Goal: Information Seeking & Learning: Learn about a topic

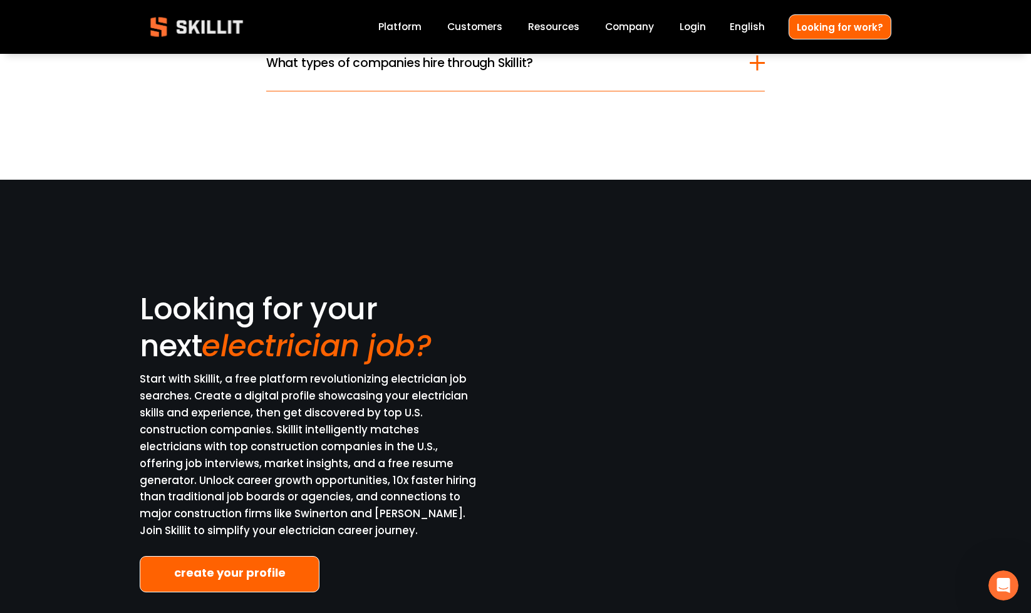
scroll to position [3492, 0]
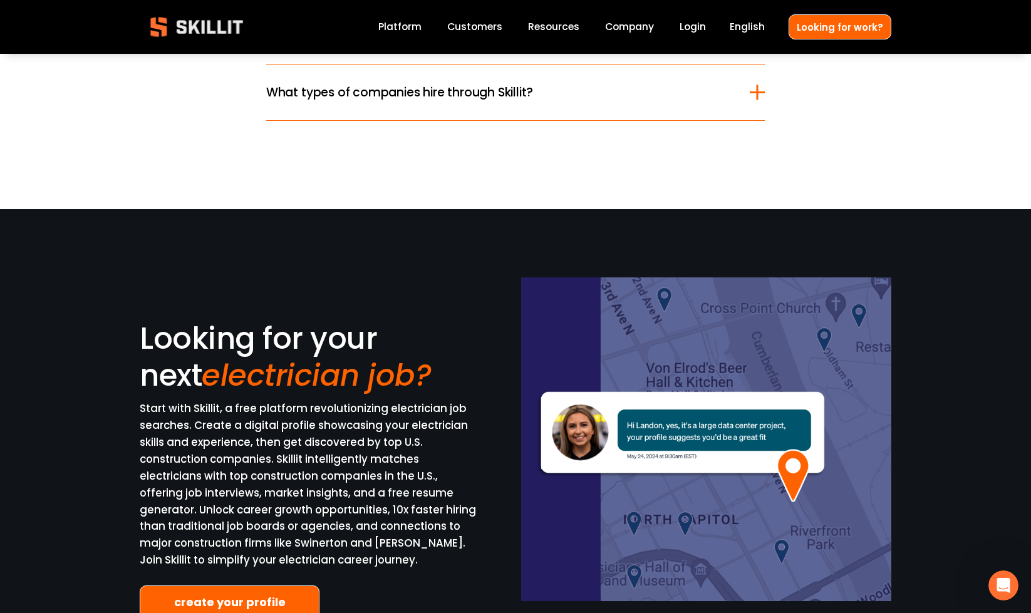
click at [403, 30] on link "Platform" at bounding box center [399, 27] width 43 height 17
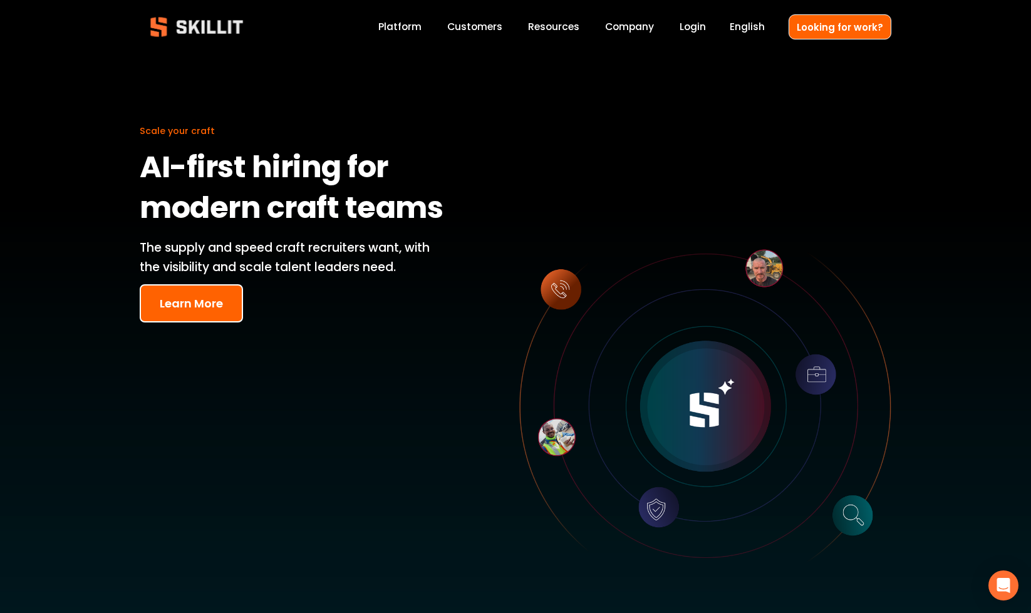
click at [182, 305] on button "Learn More" at bounding box center [191, 303] width 103 height 38
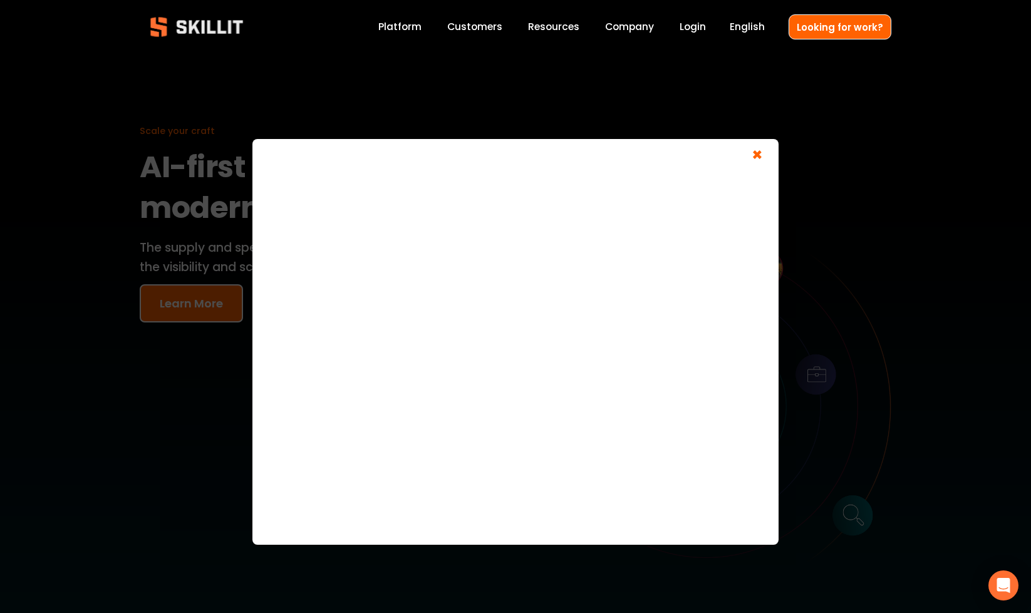
scroll to position [9, 0]
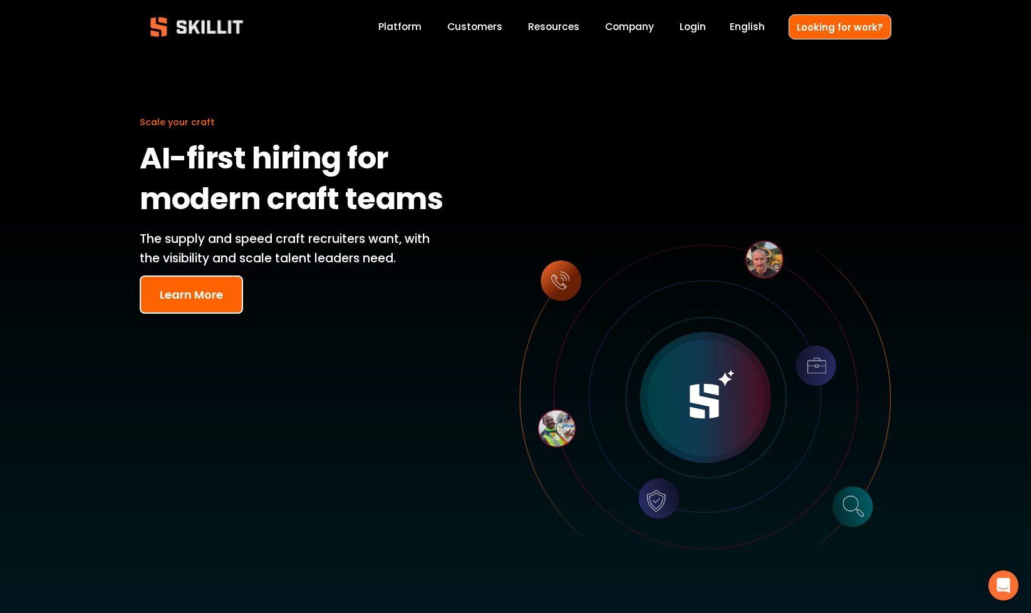
click at [0, 0] on span "Blog" at bounding box center [0, 0] width 0 height 0
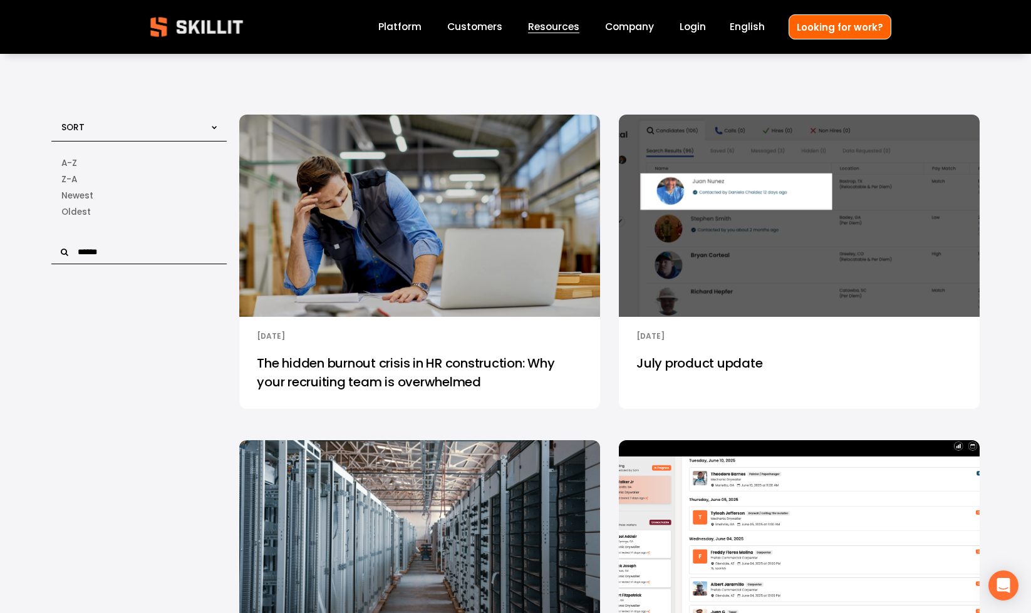
click at [0, 0] on span "Pricing" at bounding box center [0, 0] width 0 height 0
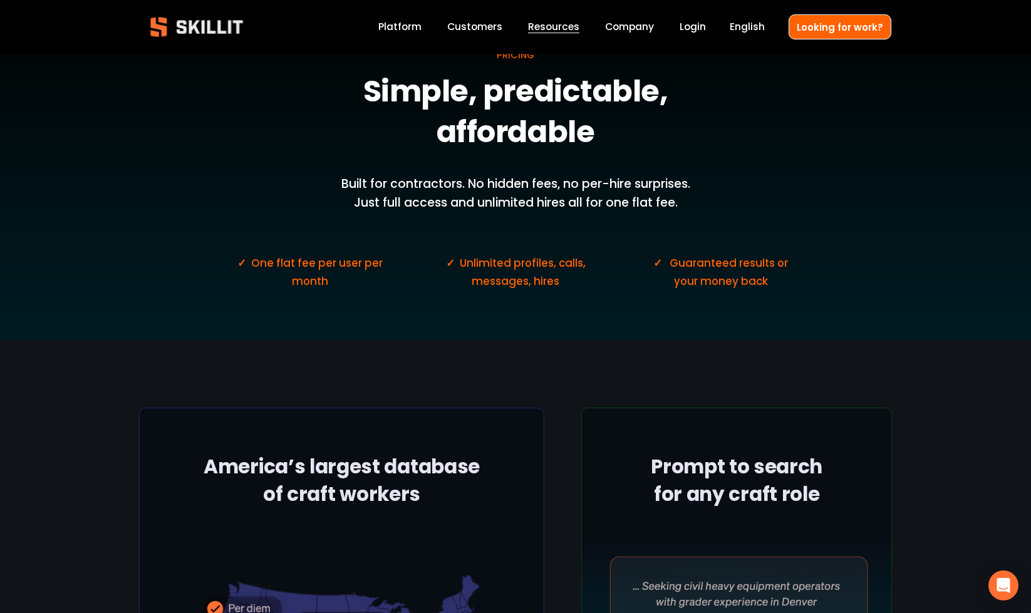
scroll to position [77, 0]
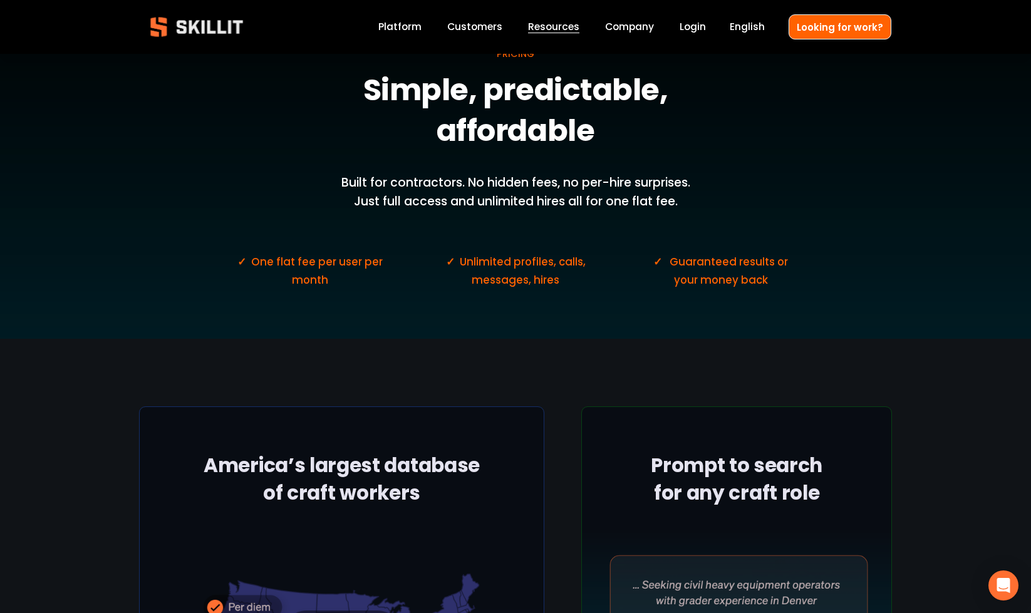
click at [635, 50] on div "PRICING Simple, predictable, affordable Built for contractors. No hidden fees, …" at bounding box center [515, 158] width 1031 height 362
click at [638, 20] on link "Company" at bounding box center [629, 27] width 49 height 17
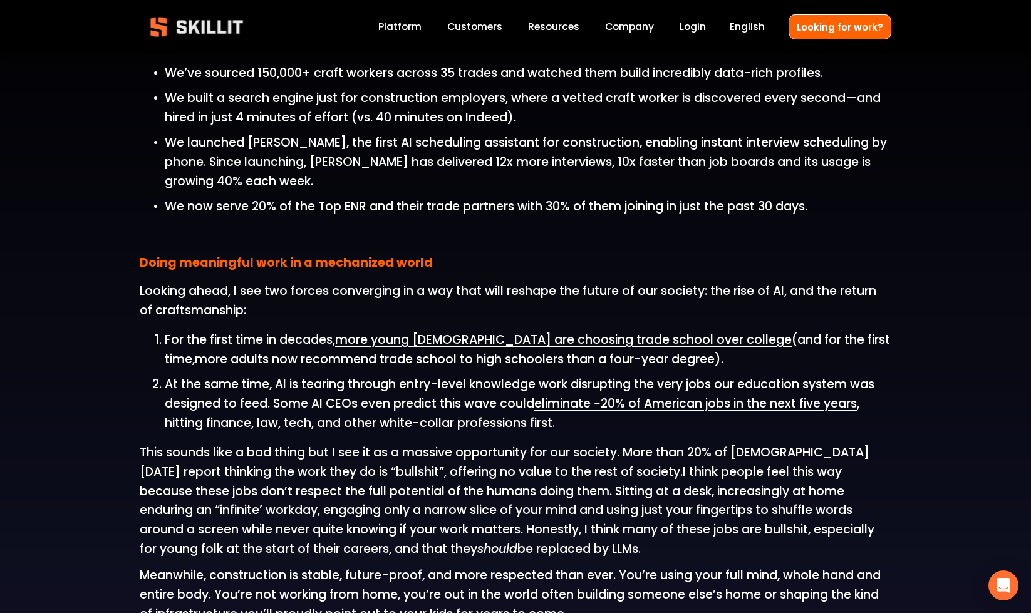
scroll to position [1212, 0]
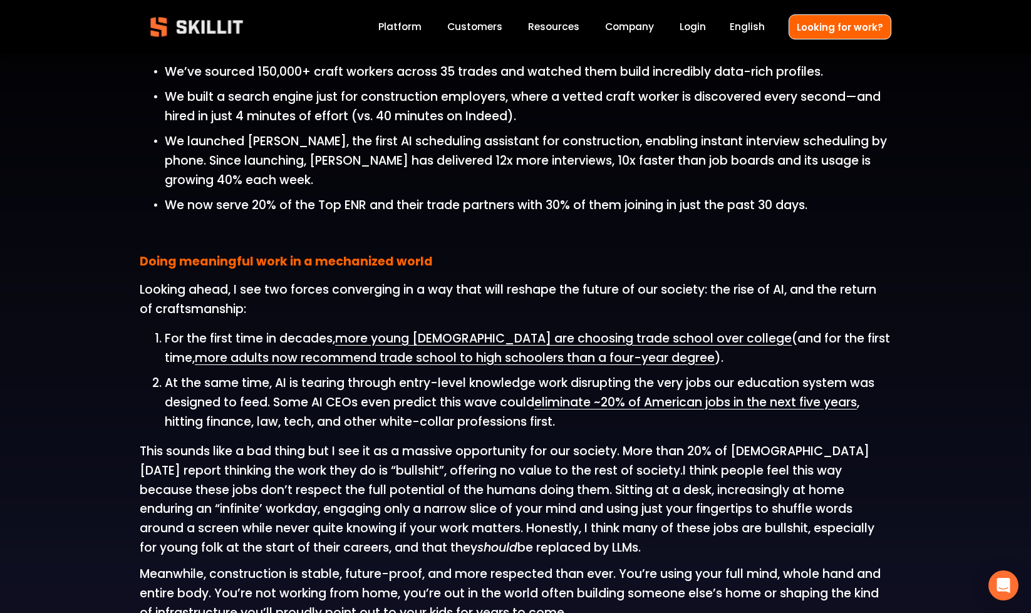
drag, startPoint x: 145, startPoint y: 331, endPoint x: 548, endPoint y: 556, distance: 461.7
click at [548, 556] on div "Hi, I’m Fraser Patterson. I founded Skillit to help fix the labor crisis in con…" at bounding box center [516, 346] width 752 height 1819
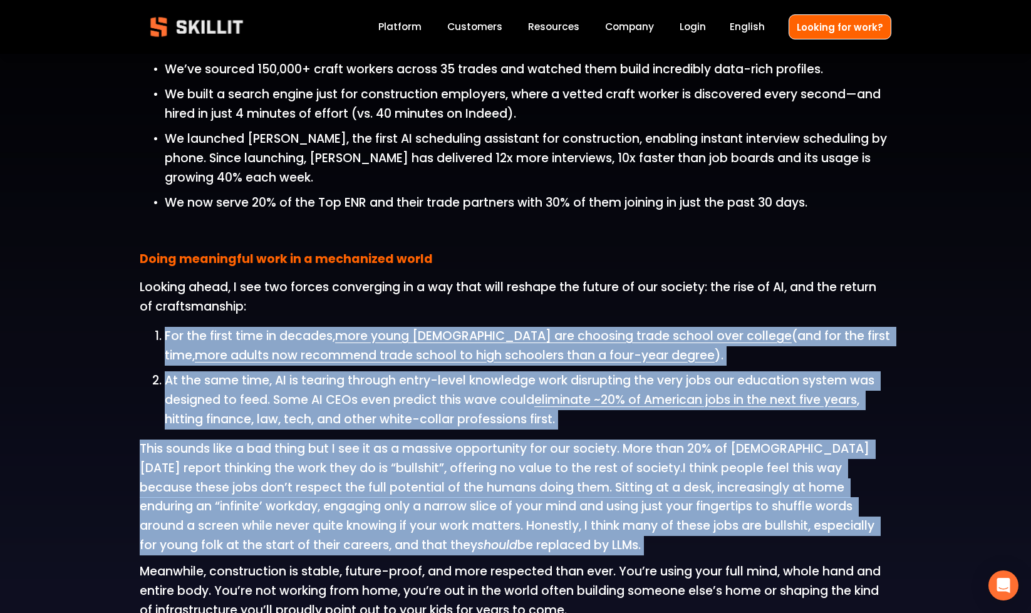
copy div "For the first time in decades, more young Americans are choosing trade school o…"
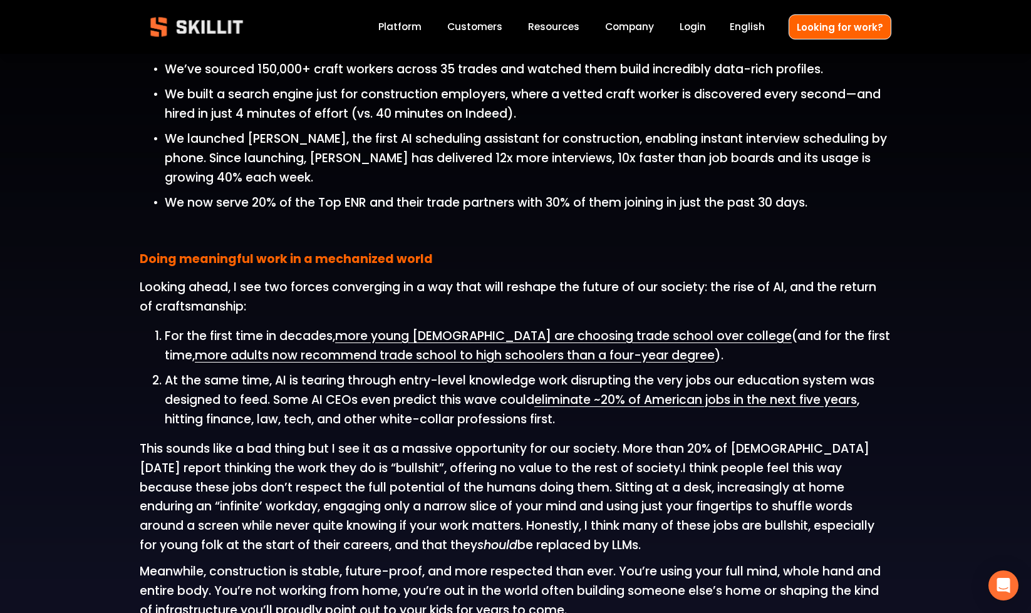
click at [615, 168] on p "We launched Sam, the first AI scheduling assistant for construction, enabling i…" at bounding box center [528, 159] width 727 height 58
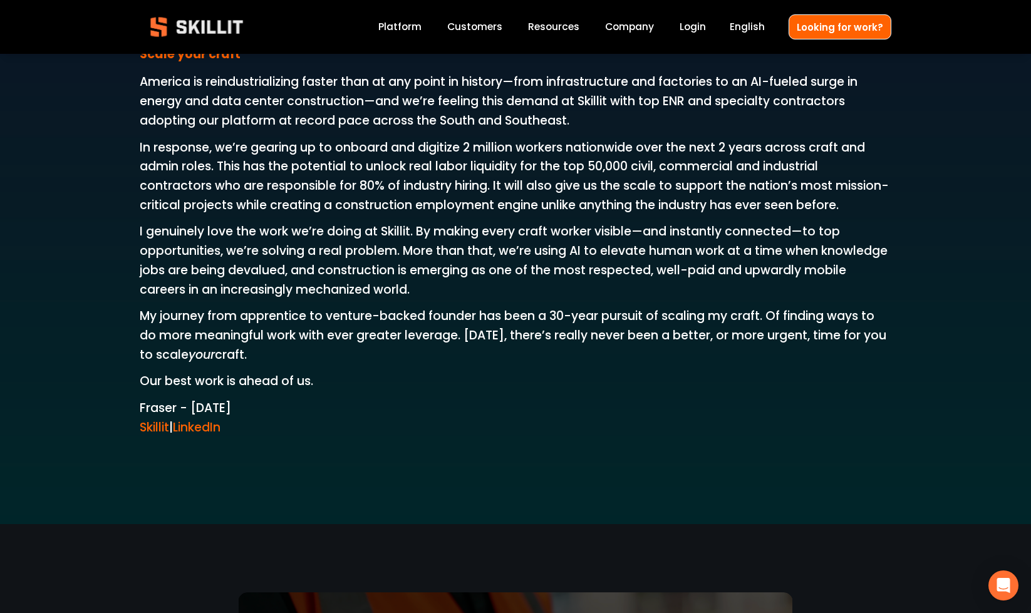
scroll to position [2035, 0]
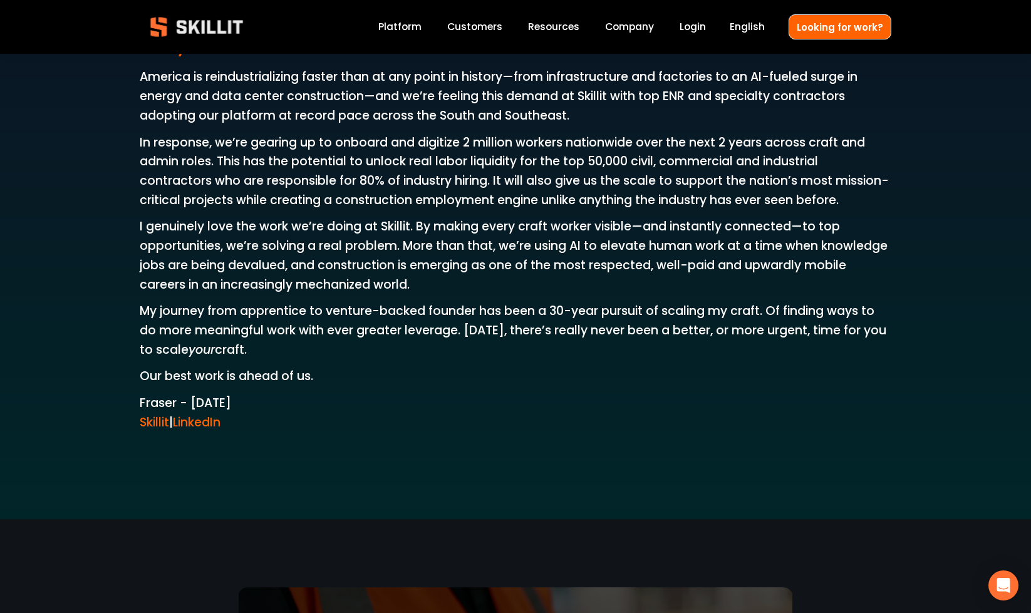
click at [218, 425] on link "LinkedIn" at bounding box center [197, 422] width 48 height 17
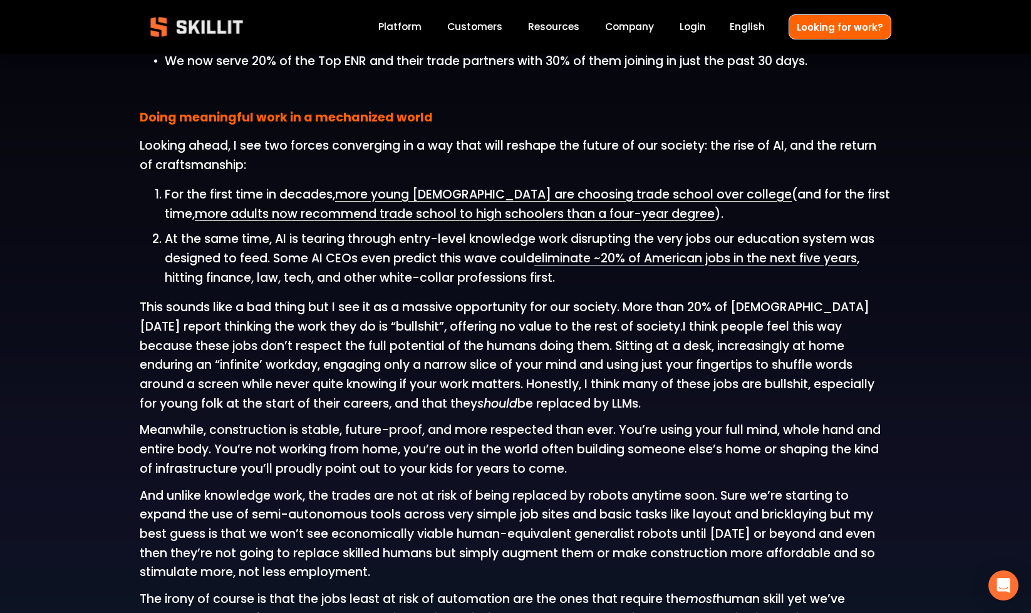
scroll to position [1301, 0]
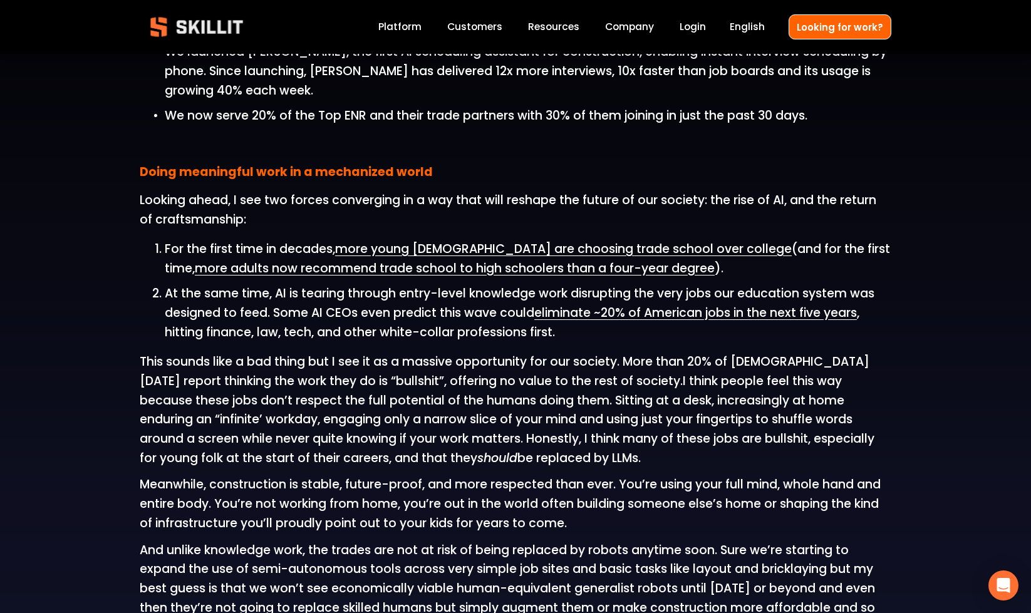
click at [0, 0] on span "Pricing" at bounding box center [0, 0] width 0 height 0
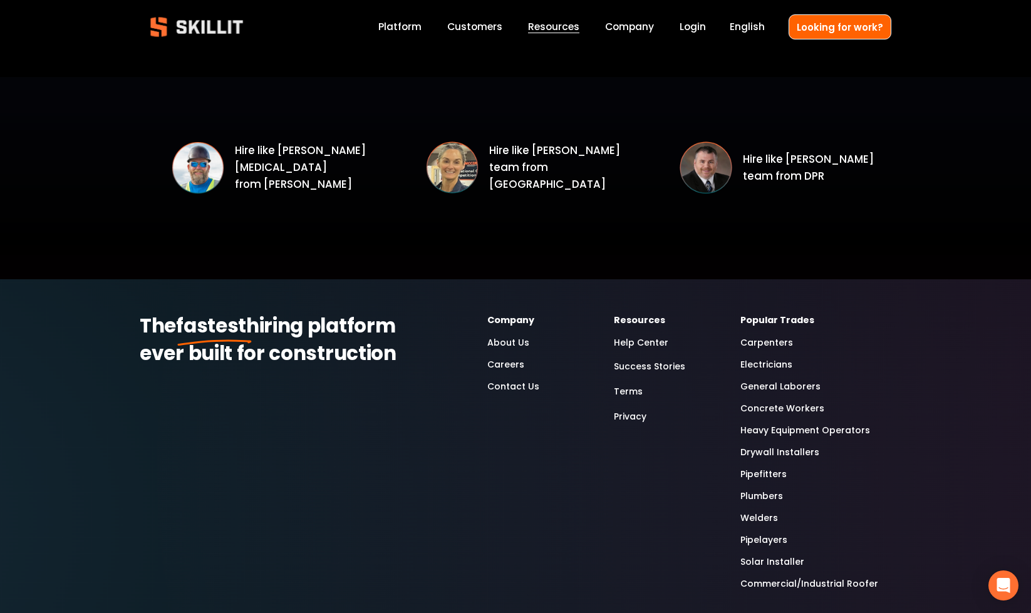
scroll to position [1873, 0]
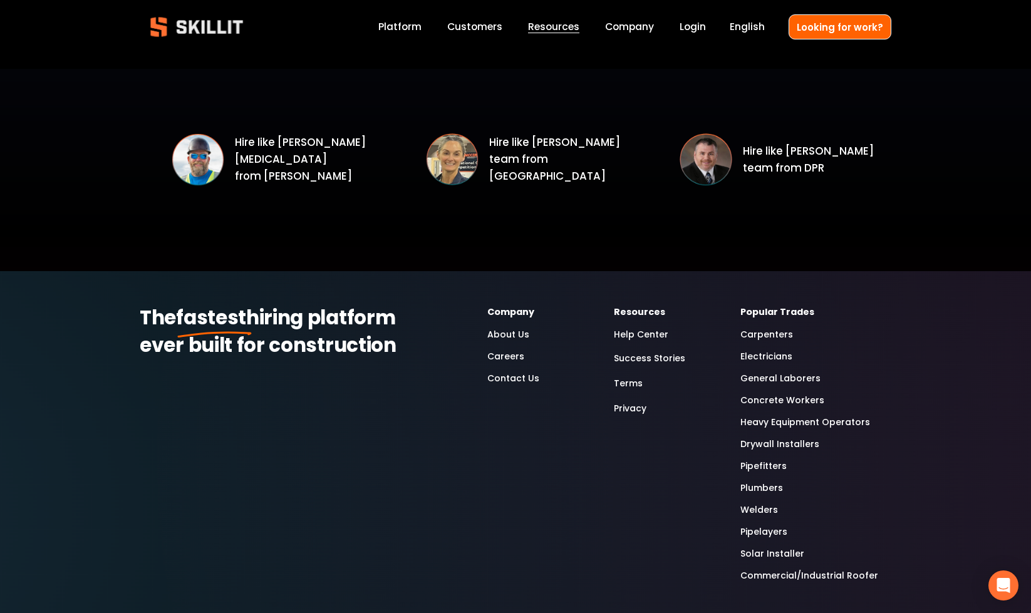
click at [769, 358] on link "Electricians" at bounding box center [767, 357] width 52 height 14
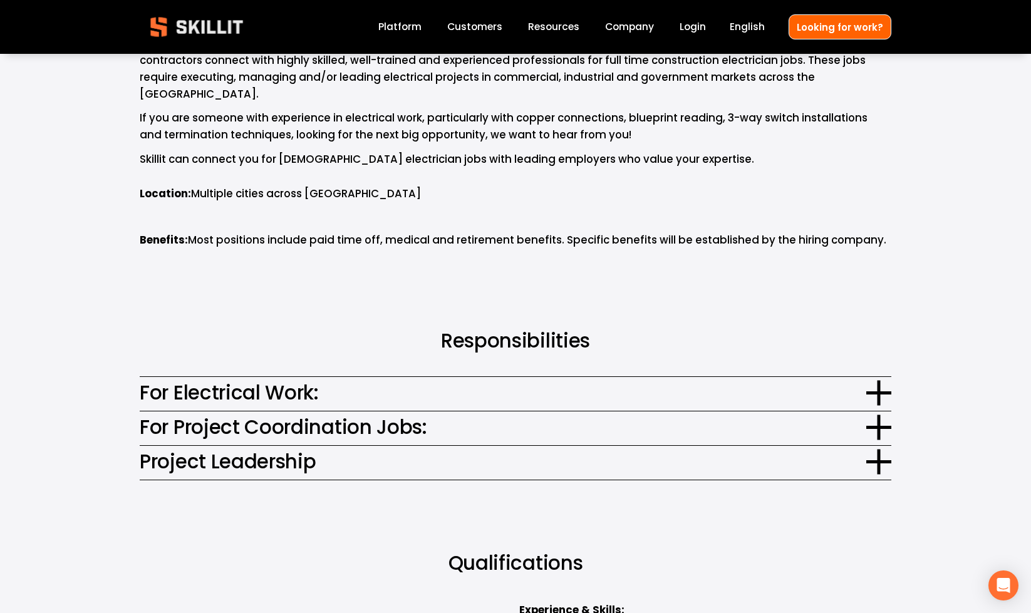
scroll to position [766, 0]
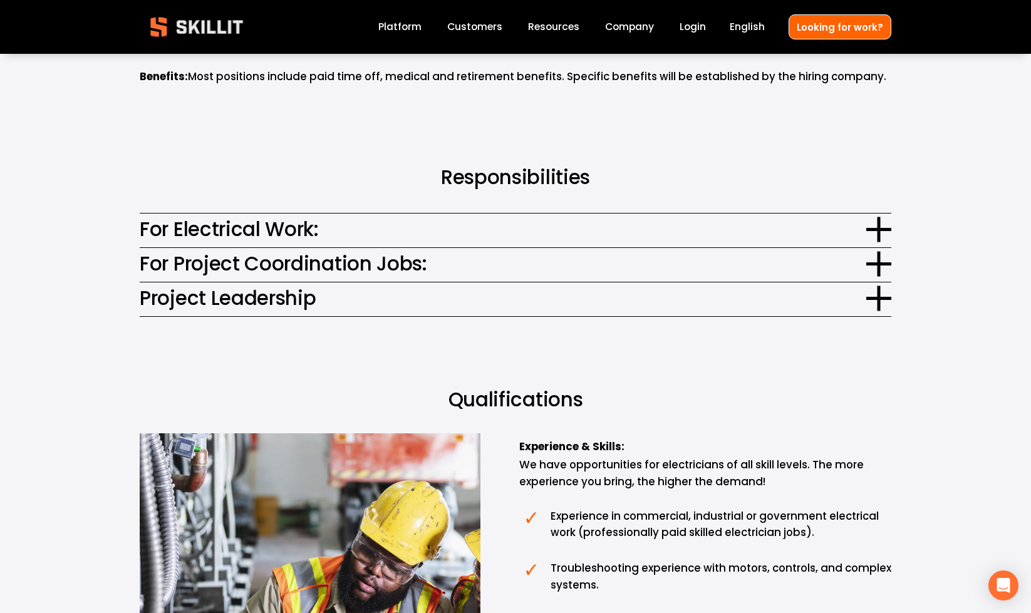
click at [375, 229] on span "For Electrical Work:" at bounding box center [503, 229] width 727 height 29
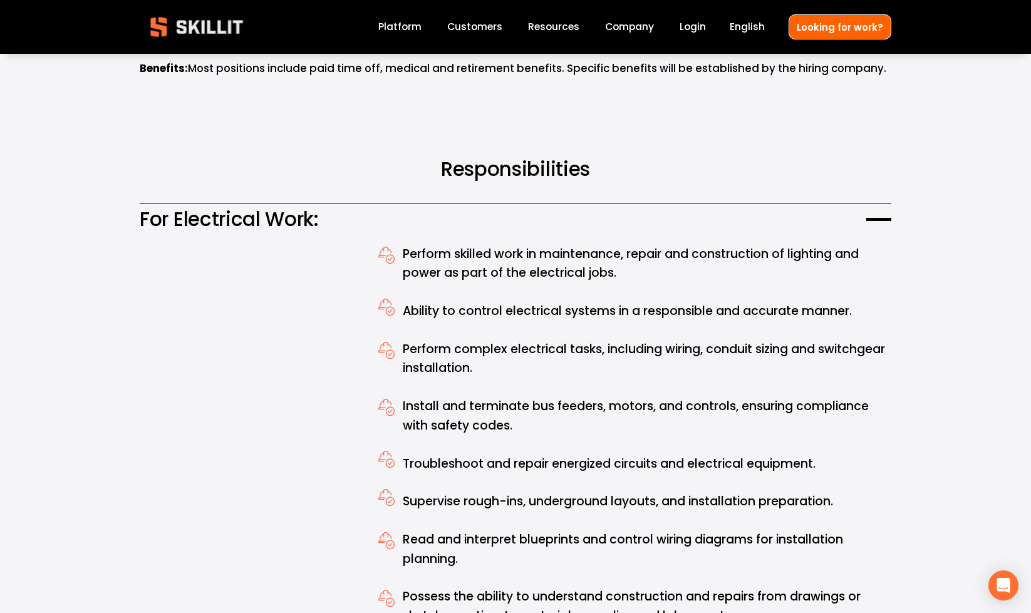
click at [879, 218] on div at bounding box center [879, 219] width 25 height 3
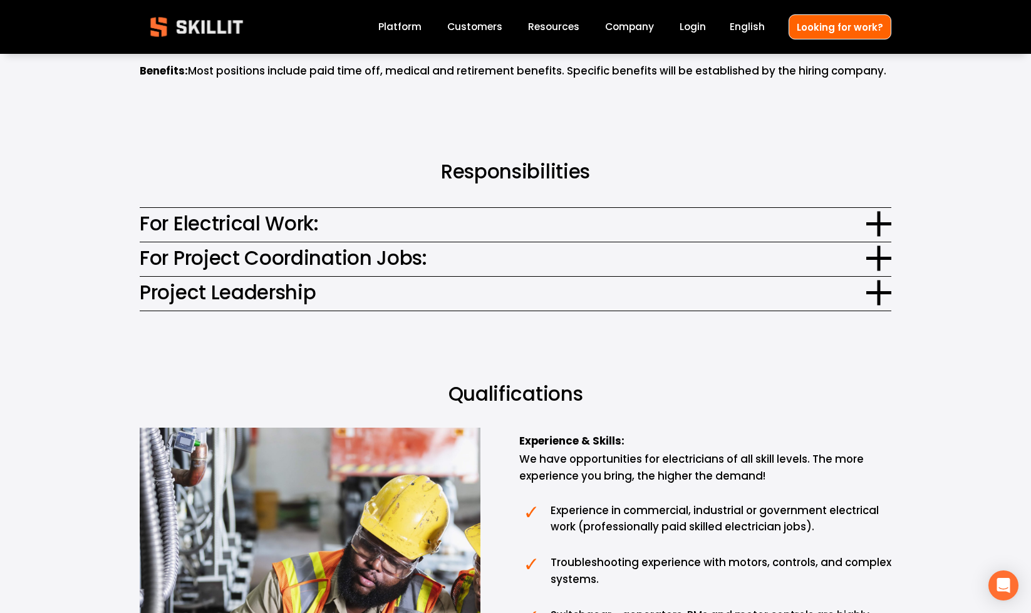
scroll to position [761, 0]
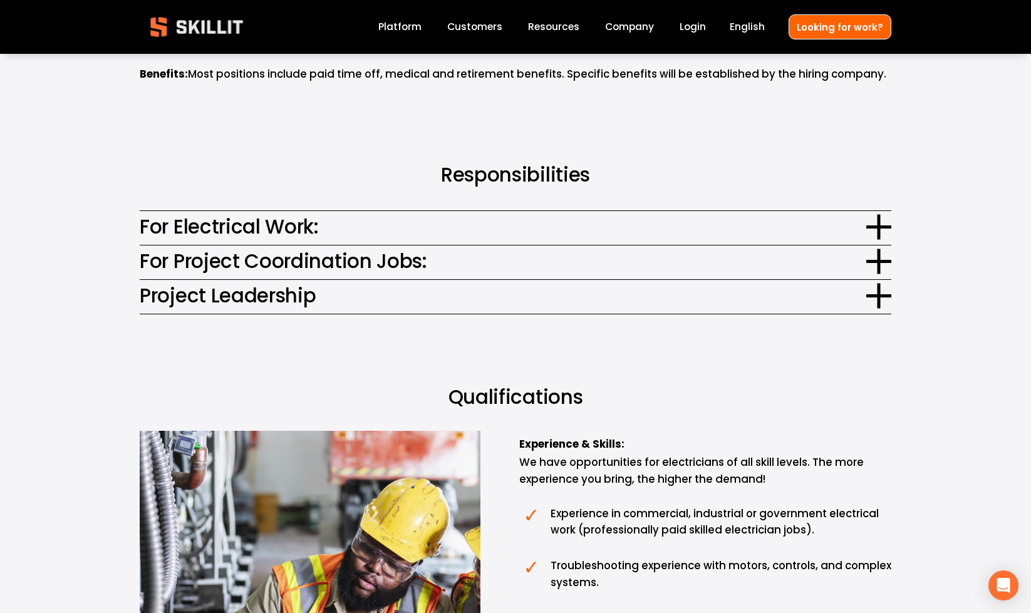
click at [892, 205] on div "Responsibilities For Electrical Work: Perform skilled work in maintenance, repa…" at bounding box center [515, 239] width 1031 height 155
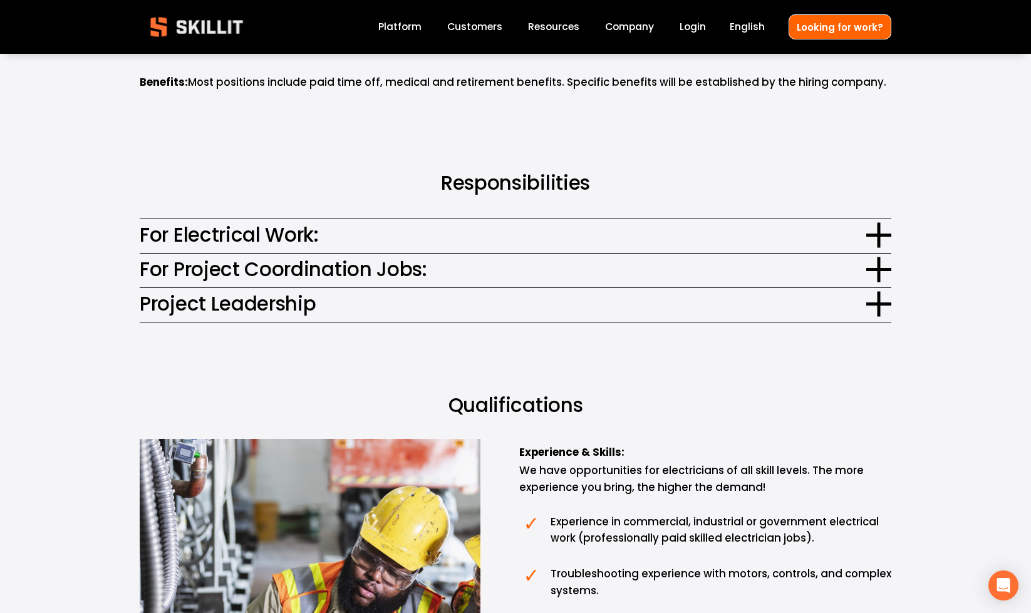
click at [878, 224] on div at bounding box center [878, 235] width 3 height 25
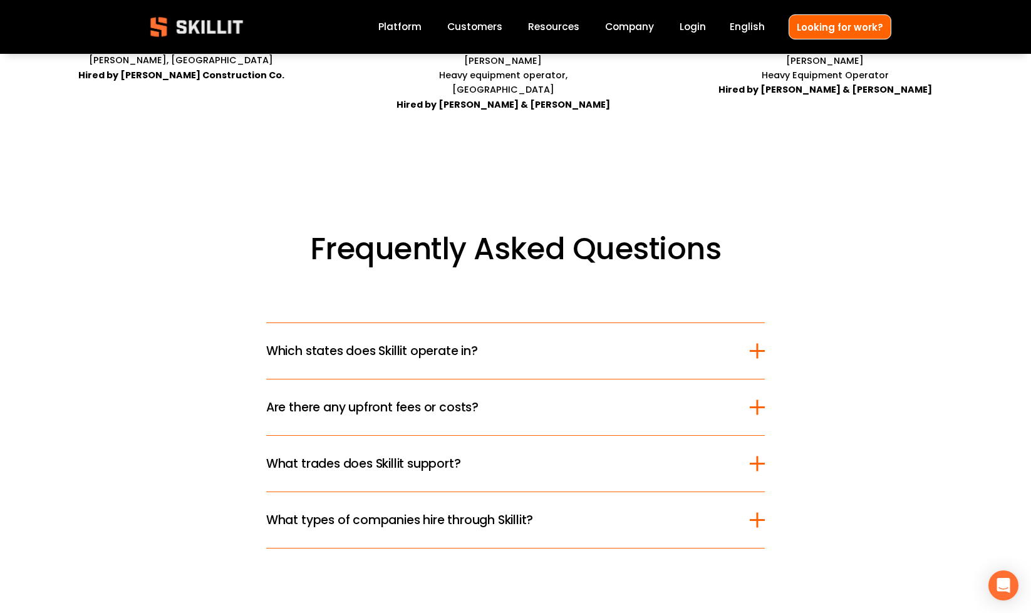
scroll to position [3790, 0]
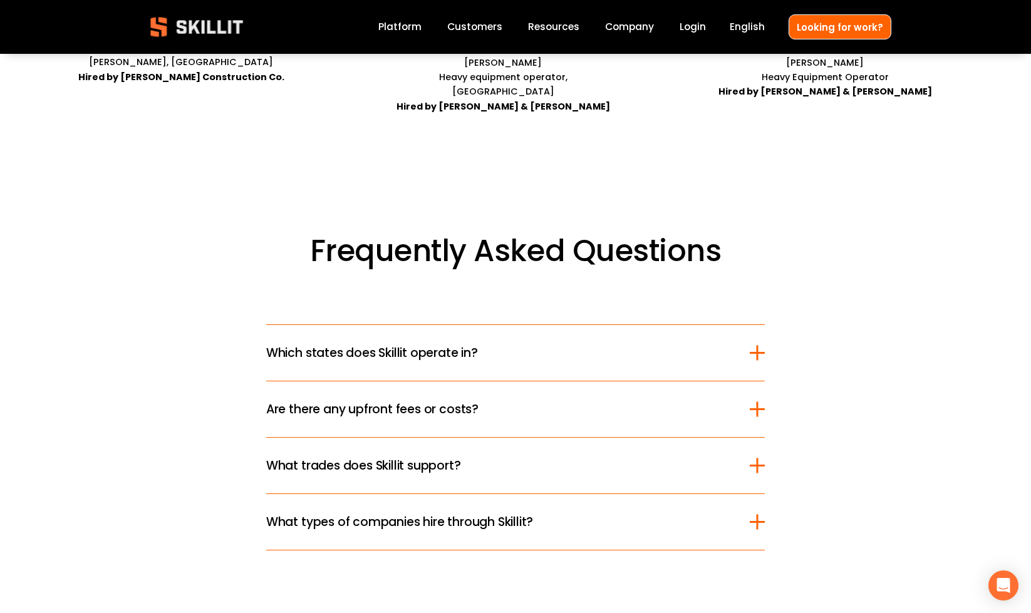
click at [754, 346] on div at bounding box center [757, 353] width 15 height 15
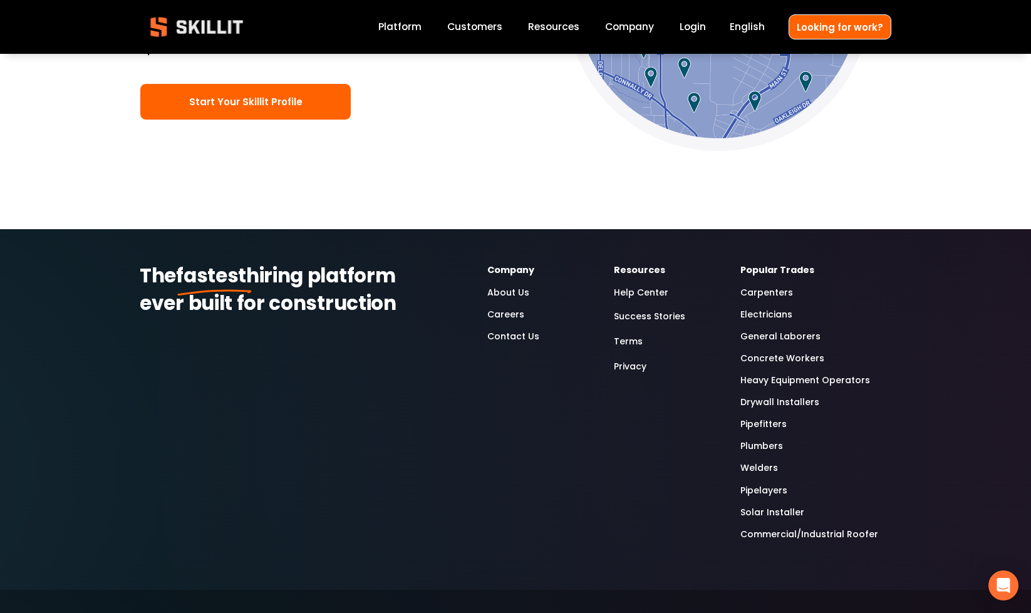
scroll to position [4944, 0]
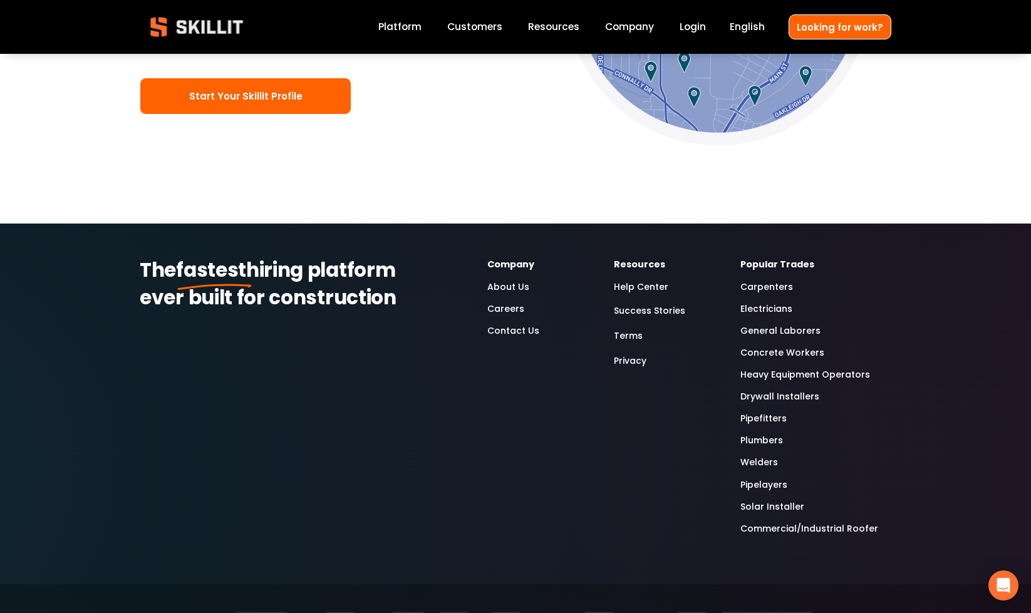
click at [506, 302] on link "Careers" at bounding box center [505, 309] width 37 height 14
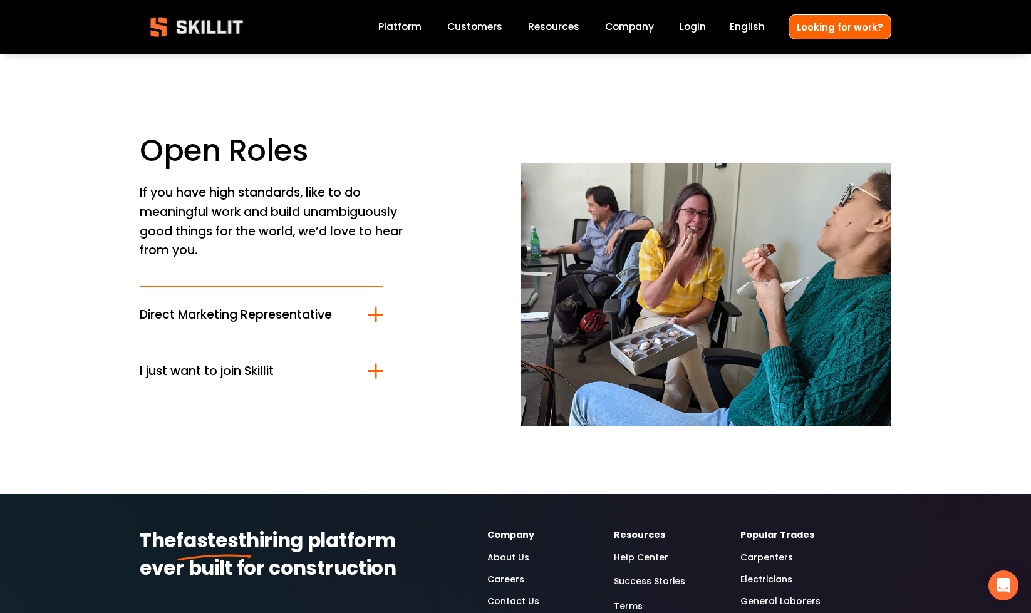
click at [377, 371] on div at bounding box center [375, 371] width 15 height 2
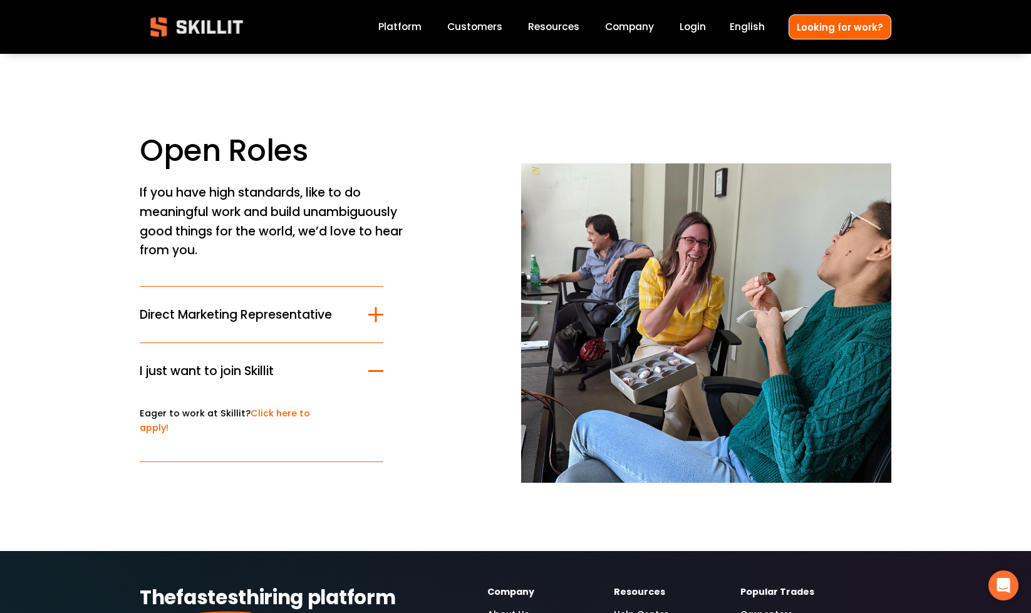
click at [375, 318] on div at bounding box center [376, 315] width 2 height 15
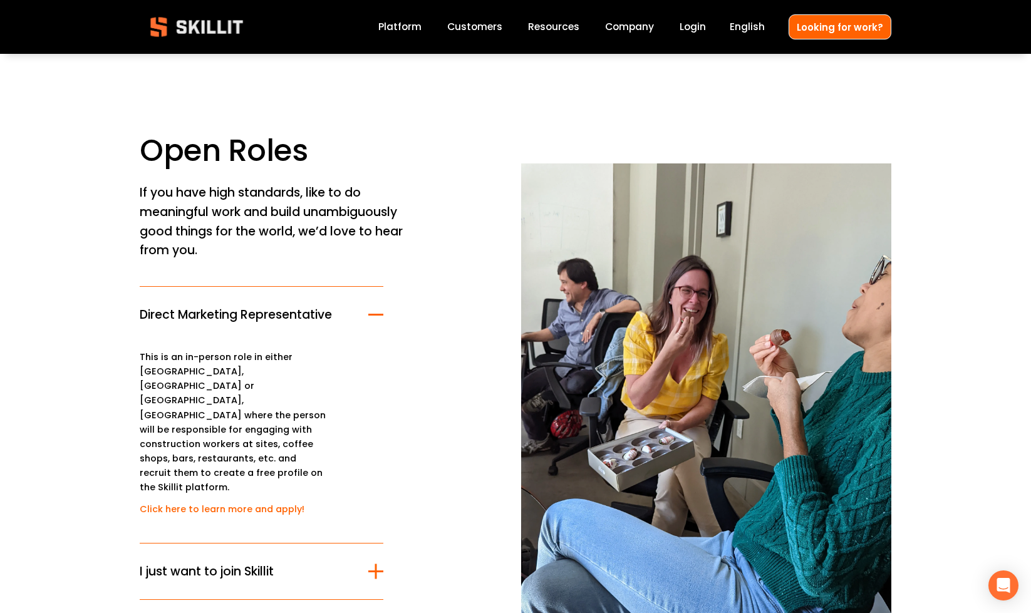
click at [231, 503] on link "Click here to learn more and apply!" at bounding box center [222, 509] width 165 height 13
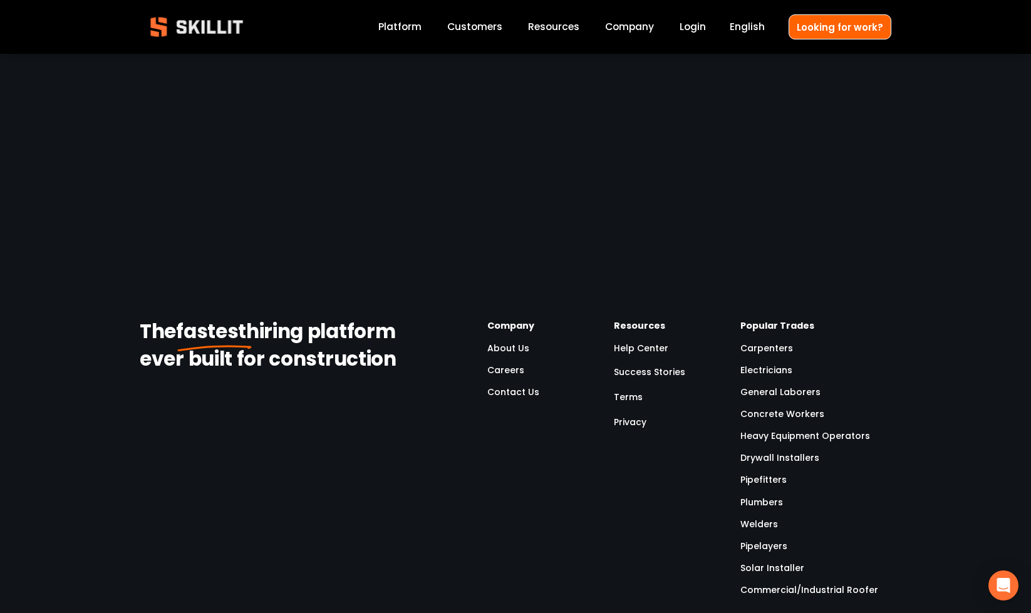
scroll to position [1998, 0]
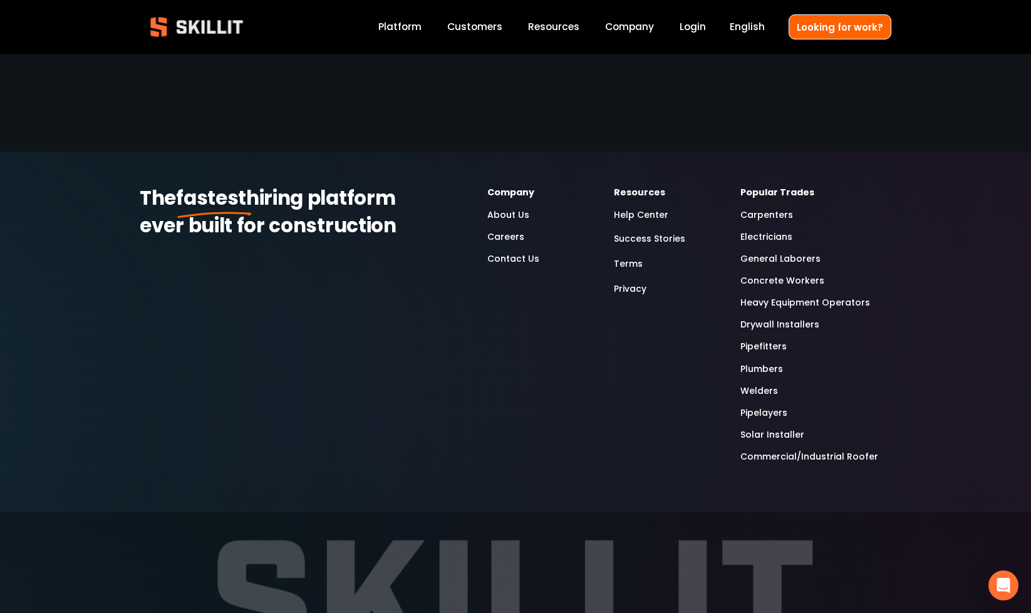
click at [0, 0] on div "Blog Pricing Help Center Labor Insights" at bounding box center [0, 0] width 0 height 0
click at [0, 0] on link "Labor Insights" at bounding box center [0, 0] width 0 height 0
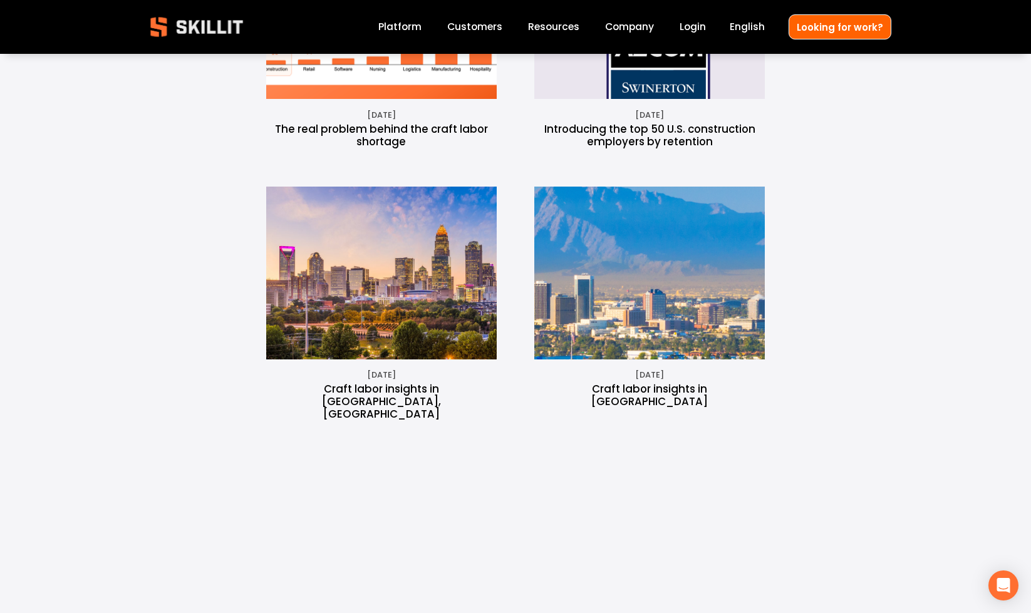
scroll to position [905, 0]
